Goal: Information Seeking & Learning: Learn about a topic

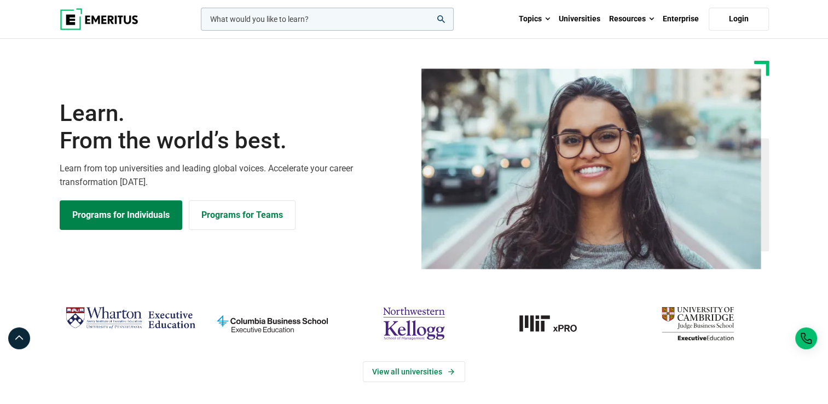
click at [264, 16] on input "woocommerce-product-search-field-0" at bounding box center [327, 19] width 253 height 23
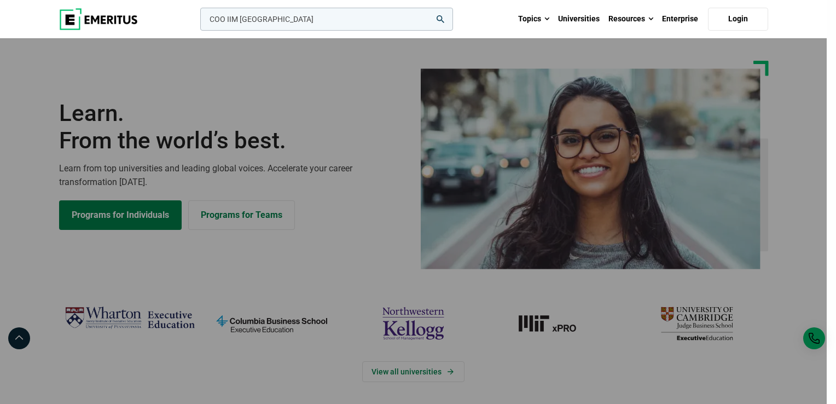
type input "COO IIM [GEOGRAPHIC_DATA]"
click at [198, 22] on button "search" at bounding box center [198, 22] width 0 height 0
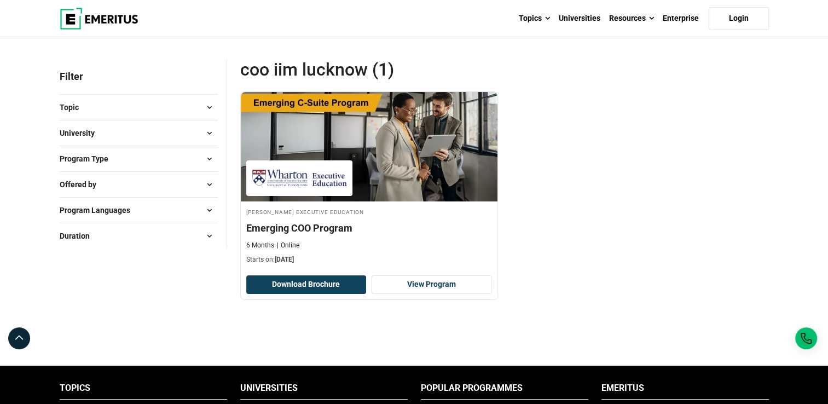
scroll to position [109, 0]
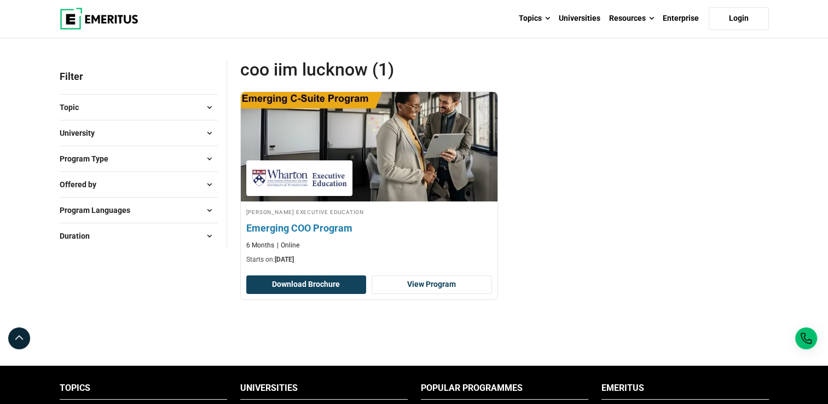
click at [307, 249] on div "6 Months Online" at bounding box center [369, 245] width 246 height 9
